Goal: Information Seeking & Learning: Check status

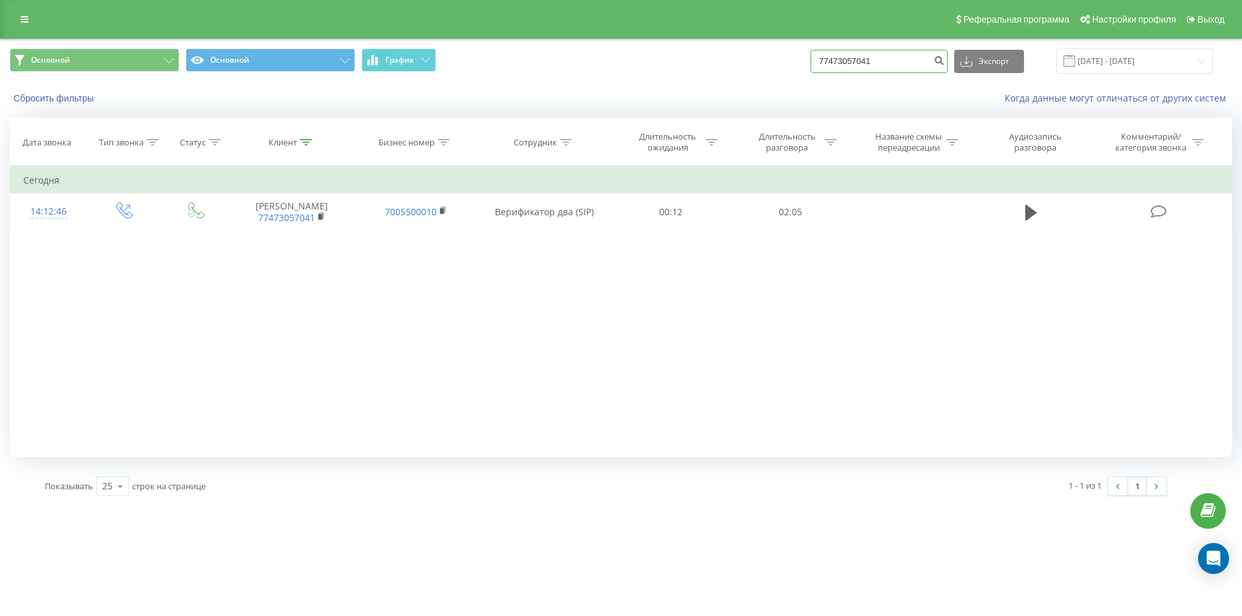
click at [858, 62] on input "77473057041" at bounding box center [878, 61] width 137 height 23
paste input "718265652"
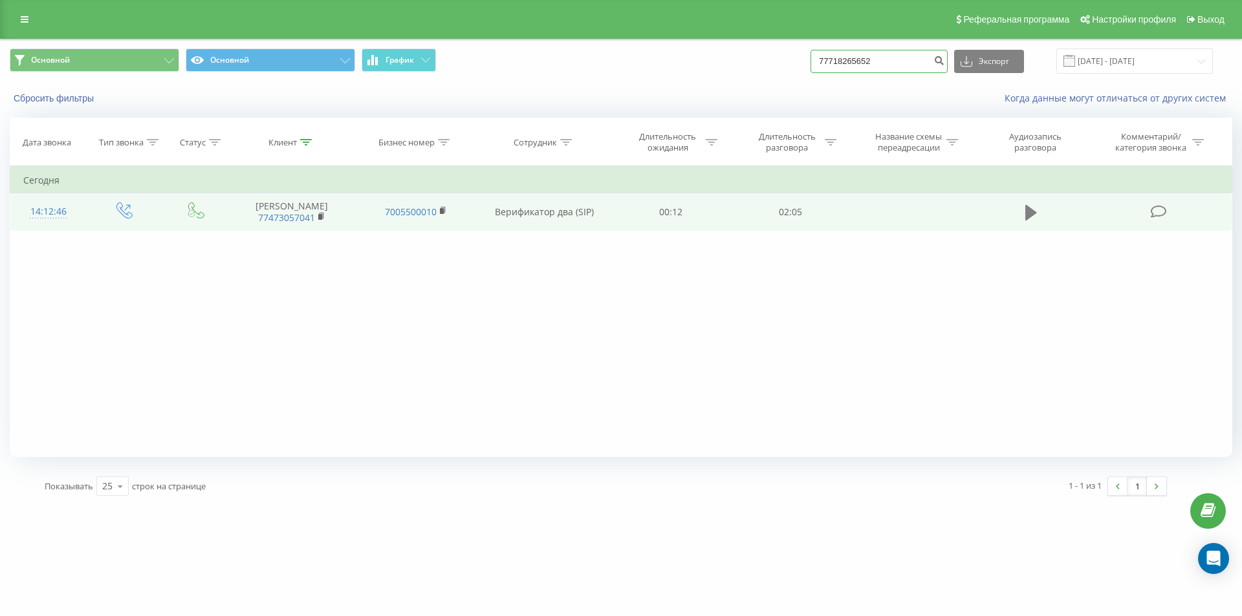
type input "77718265652"
click at [1030, 218] on icon at bounding box center [1031, 213] width 12 height 16
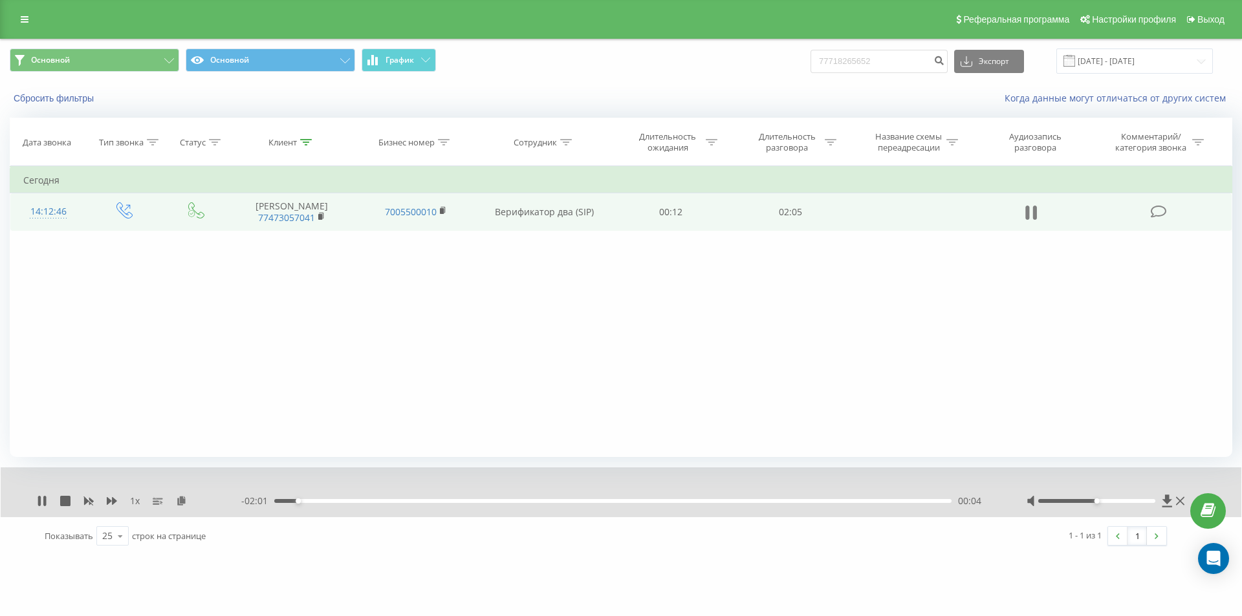
click at [1030, 215] on icon at bounding box center [1031, 213] width 12 height 18
click at [867, 64] on input "77718265652" at bounding box center [878, 61] width 137 height 23
click at [948, 67] on button "submit" at bounding box center [938, 61] width 17 height 23
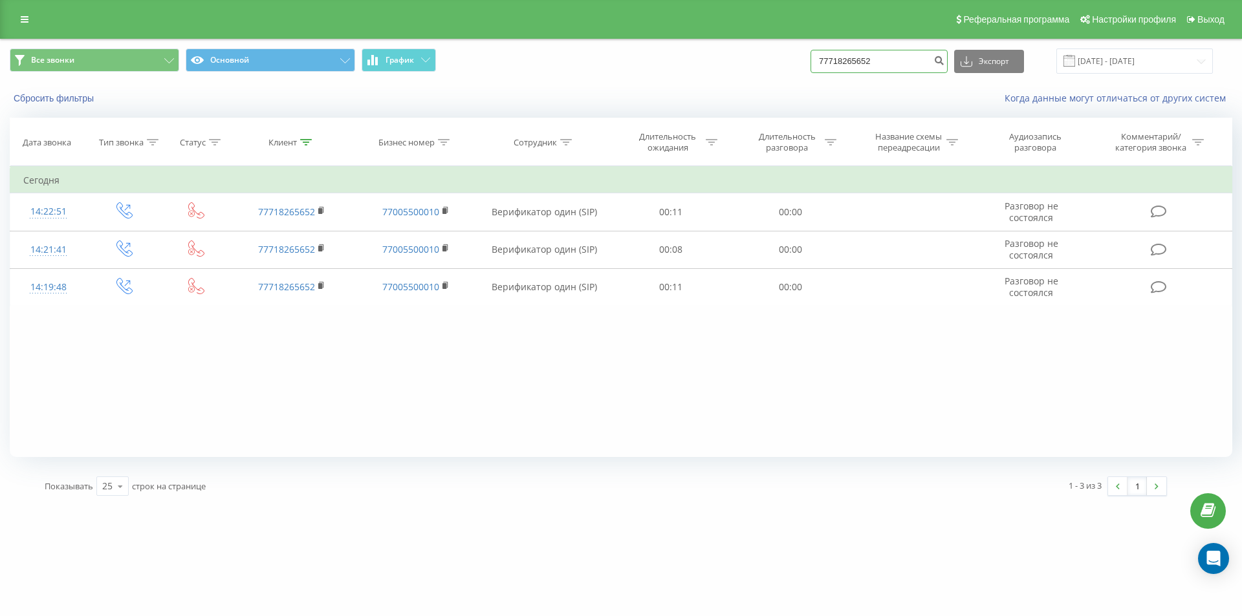
click at [856, 59] on input "77718265652" at bounding box center [878, 61] width 137 height 23
paste input "77473057041"
type input "77473057041"
click at [944, 62] on icon "submit" at bounding box center [938, 59] width 11 height 8
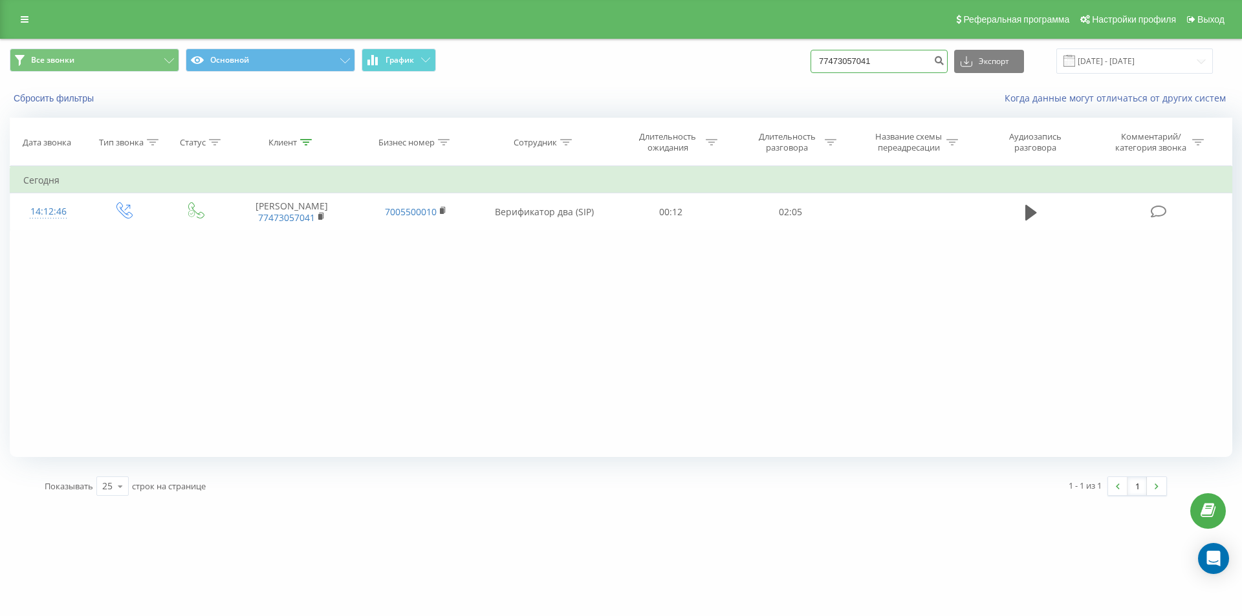
click at [847, 56] on input "77473057041" at bounding box center [878, 61] width 137 height 23
paste input "+7 (701) 264 90 86"
type input "77012649086"
click at [943, 66] on button "submit" at bounding box center [938, 61] width 17 height 23
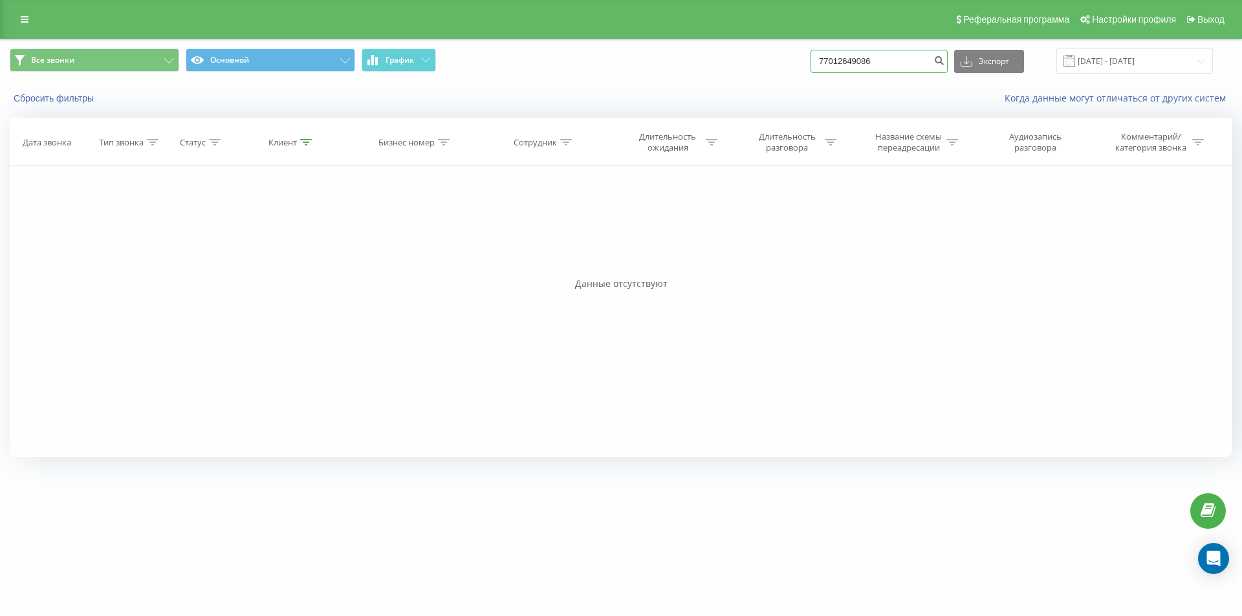
click at [863, 63] on input "77012649086" at bounding box center [878, 61] width 137 height 23
paste input "[PHONE_NUMBER]"
type input "77077517839"
click at [944, 63] on icon "submit" at bounding box center [938, 59] width 11 height 8
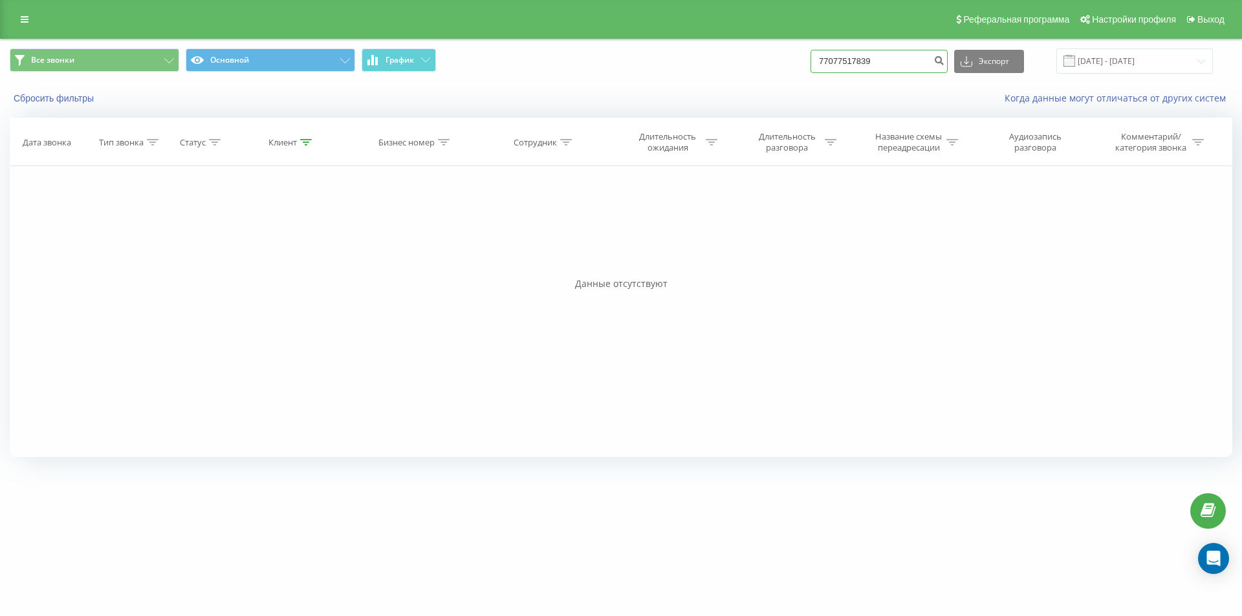
click at [847, 62] on input "77077517839" at bounding box center [878, 61] width 137 height 23
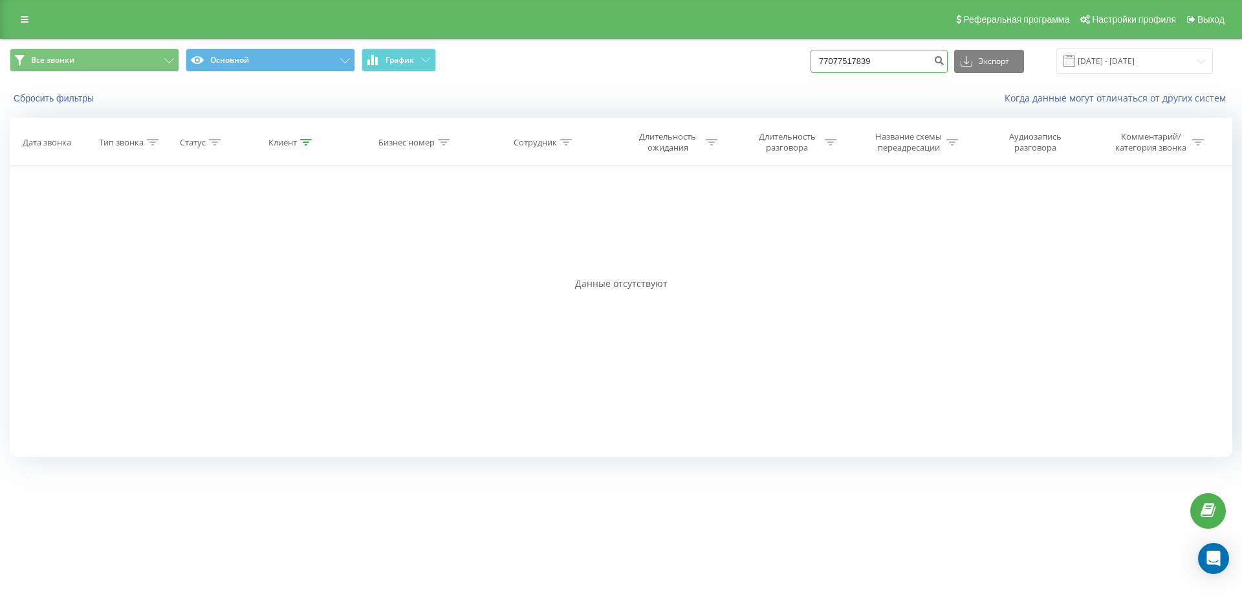
paste input "+7 (771) 316 76 66"
type input "77713167666"
click at [946, 68] on button "submit" at bounding box center [938, 61] width 17 height 23
click at [880, 66] on input "77713167666" at bounding box center [878, 61] width 137 height 23
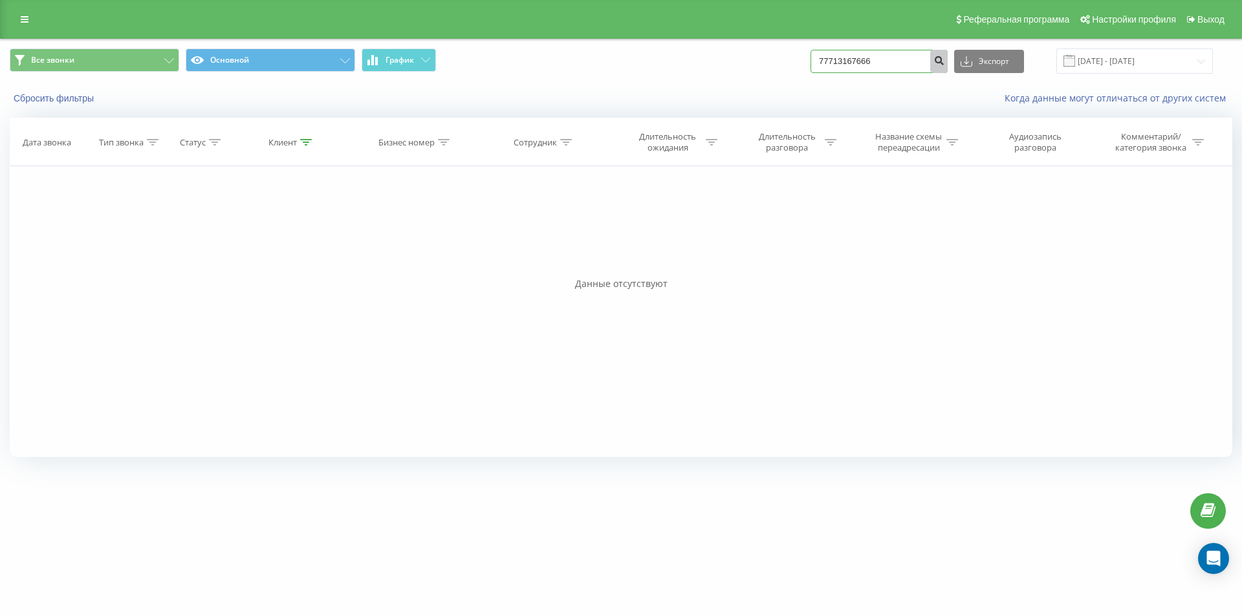
paste input "75347805"
type input "77775347805"
click at [944, 63] on icon "submit" at bounding box center [938, 59] width 11 height 8
click at [856, 62] on input "77775347805" at bounding box center [878, 61] width 137 height 23
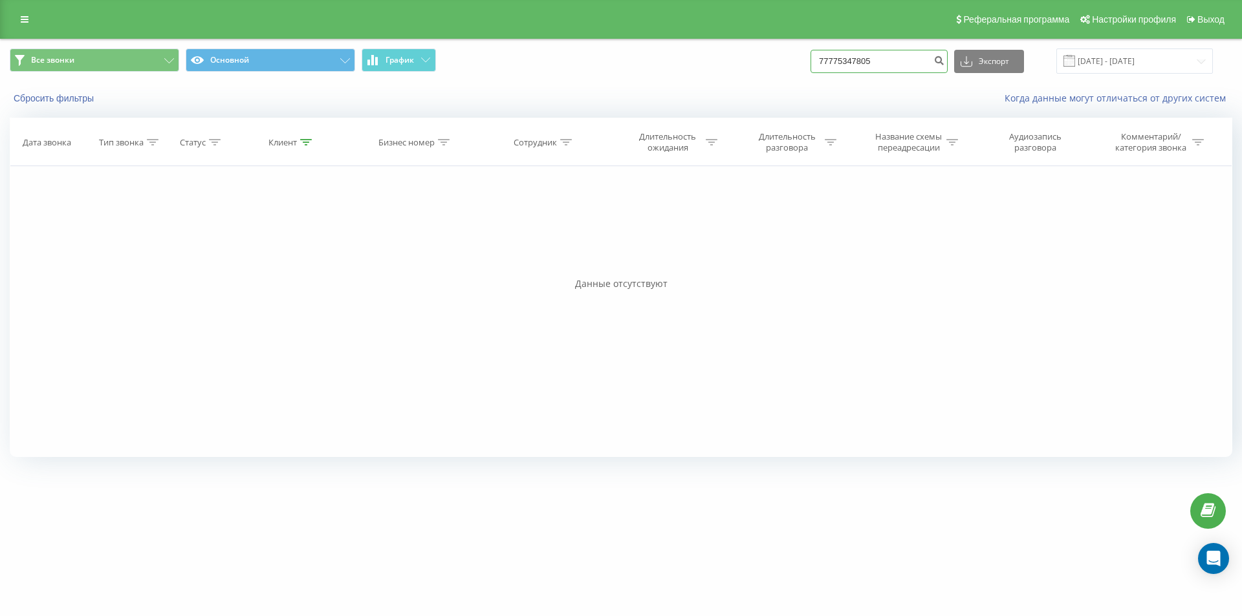
paste input
type input "77775347805"
click at [944, 60] on icon "submit" at bounding box center [938, 59] width 11 height 8
